Goal: Task Accomplishment & Management: Manage account settings

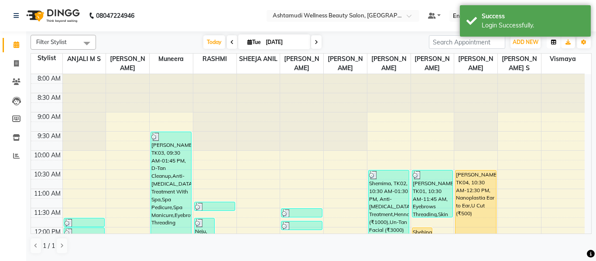
click at [553, 44] on icon "button" at bounding box center [553, 42] width 5 height 5
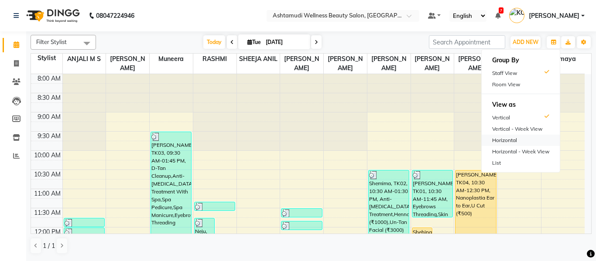
click at [534, 138] on div "Horizontal" at bounding box center [521, 140] width 78 height 11
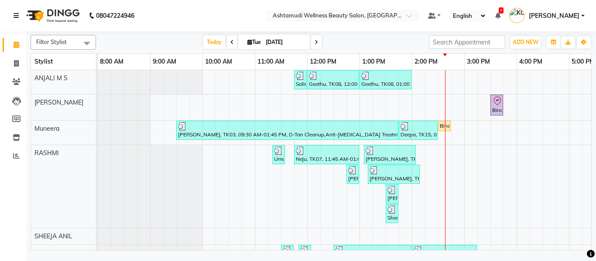
click at [16, 16] on icon at bounding box center [16, 16] width 5 height 6
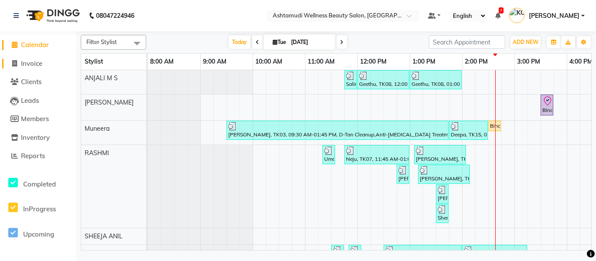
click at [25, 61] on span "Invoice" at bounding box center [31, 63] width 21 height 8
select select "service"
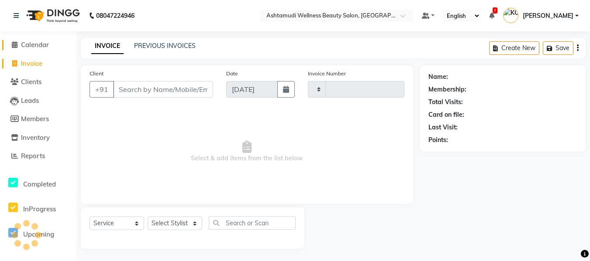
type input "3288"
select select "4674"
click at [27, 44] on span "Calendar" at bounding box center [35, 45] width 28 height 8
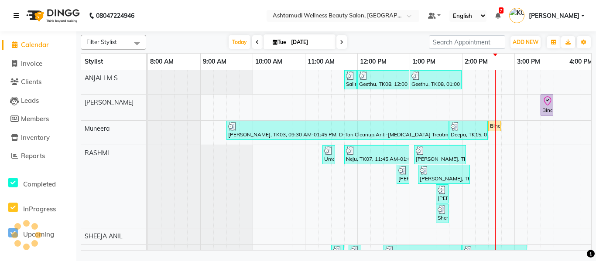
click at [17, 16] on icon at bounding box center [16, 16] width 5 height 6
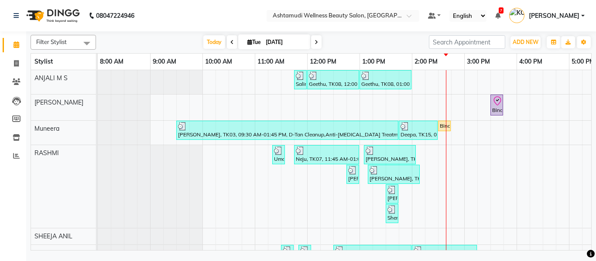
click at [354, 31] on div "Filter Stylist Select All ANJALI M S KOTTIYAM ASHTAMUDI Muneera [PERSON_NAME] […" at bounding box center [311, 141] width 561 height 220
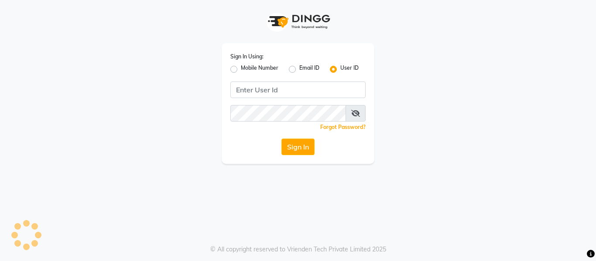
click at [241, 70] on label "Mobile Number" at bounding box center [260, 69] width 38 height 10
click at [241, 70] on input "Mobile Number" at bounding box center [244, 67] width 6 height 6
radio input "true"
radio input "false"
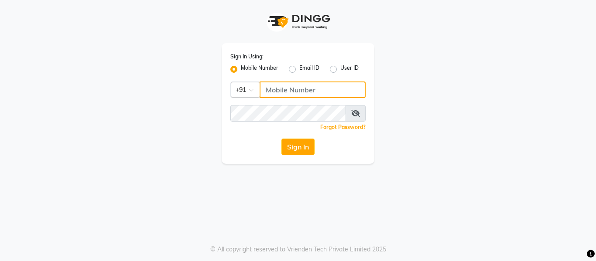
click at [264, 86] on input "Username" at bounding box center [313, 90] width 106 height 17
type input "9778691079"
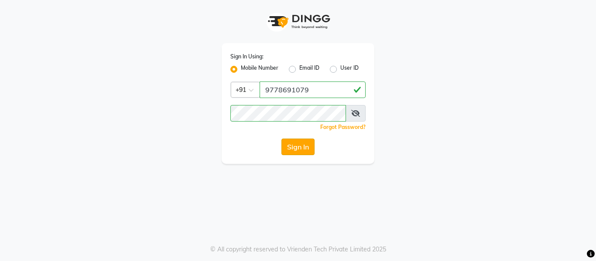
click at [299, 151] on button "Sign In" at bounding box center [297, 147] width 33 height 17
